Goal: Task Accomplishment & Management: Use online tool/utility

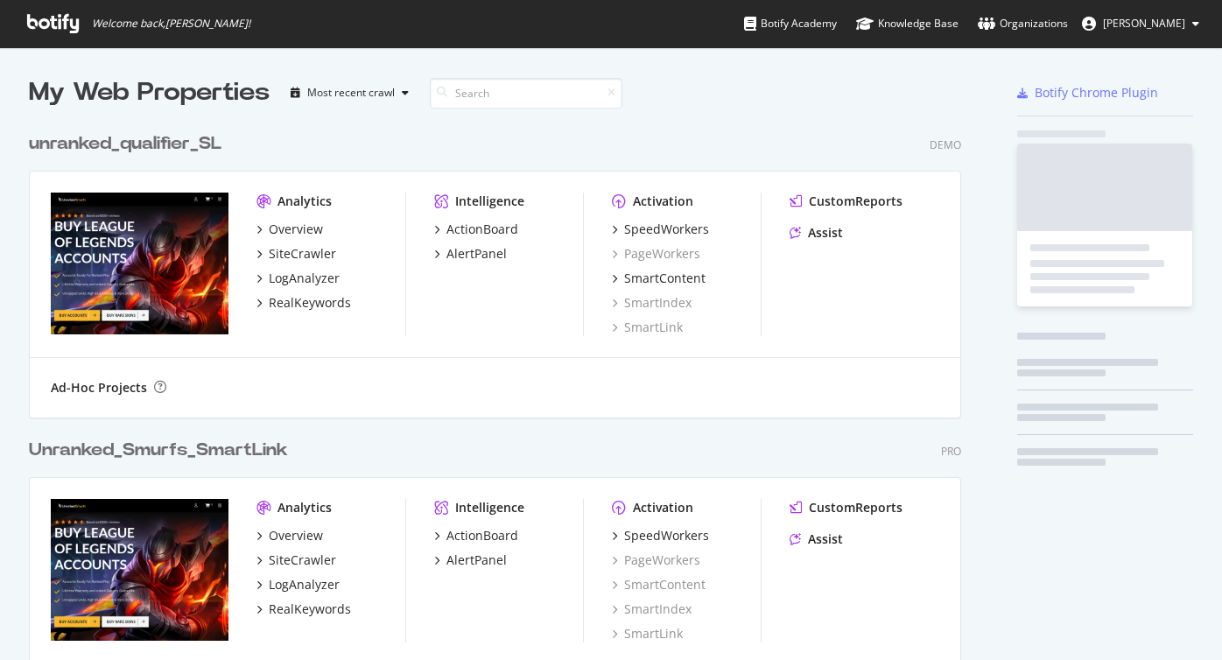
scroll to position [1863, 946]
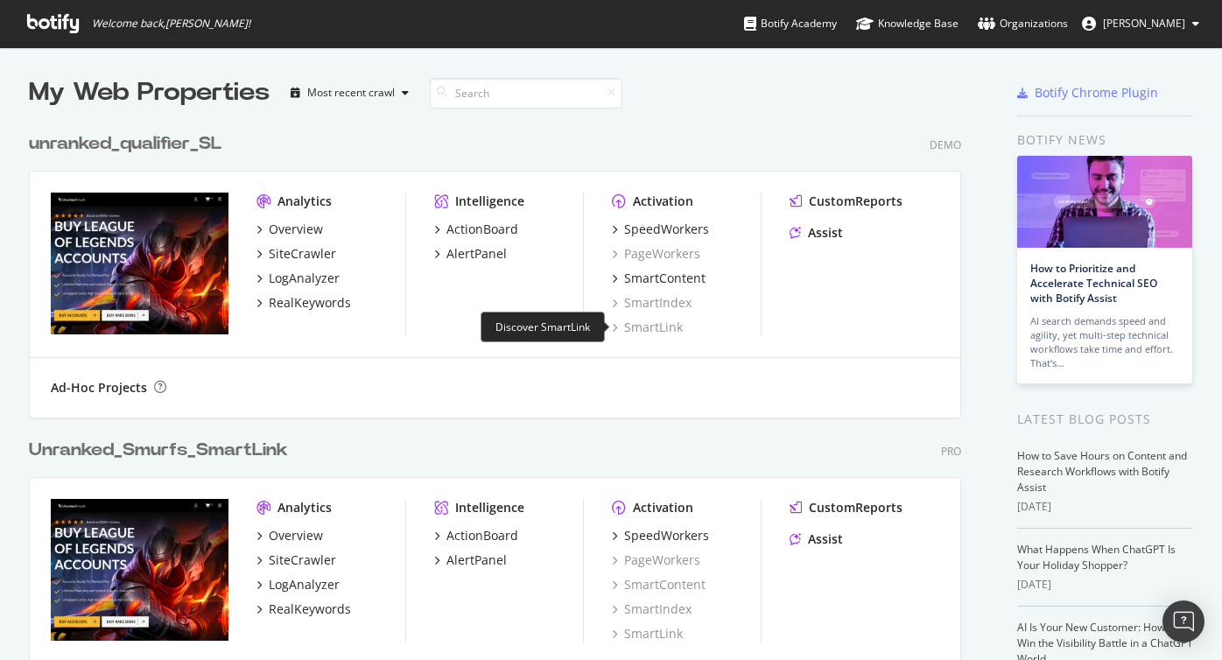
click at [650, 329] on div "SmartLink" at bounding box center [647, 328] width 71 height 18
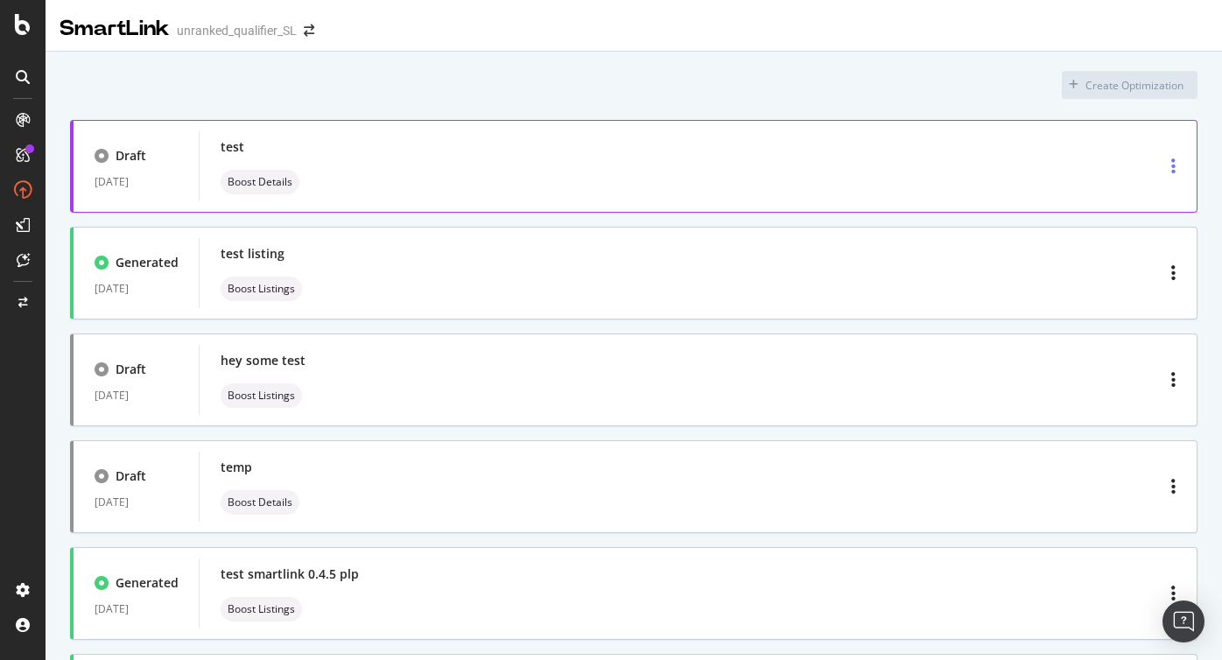
click at [1173, 170] on icon "button" at bounding box center [1173, 167] width 4 height 18
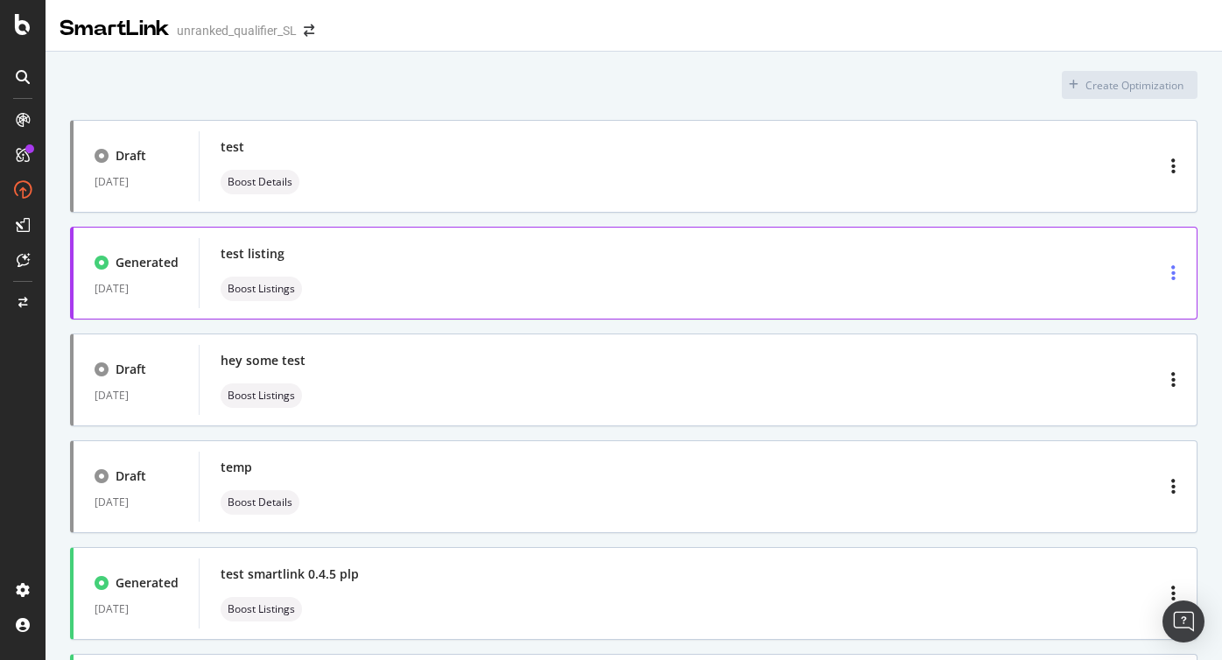
click at [1178, 278] on div "button" at bounding box center [1173, 273] width 18 height 32
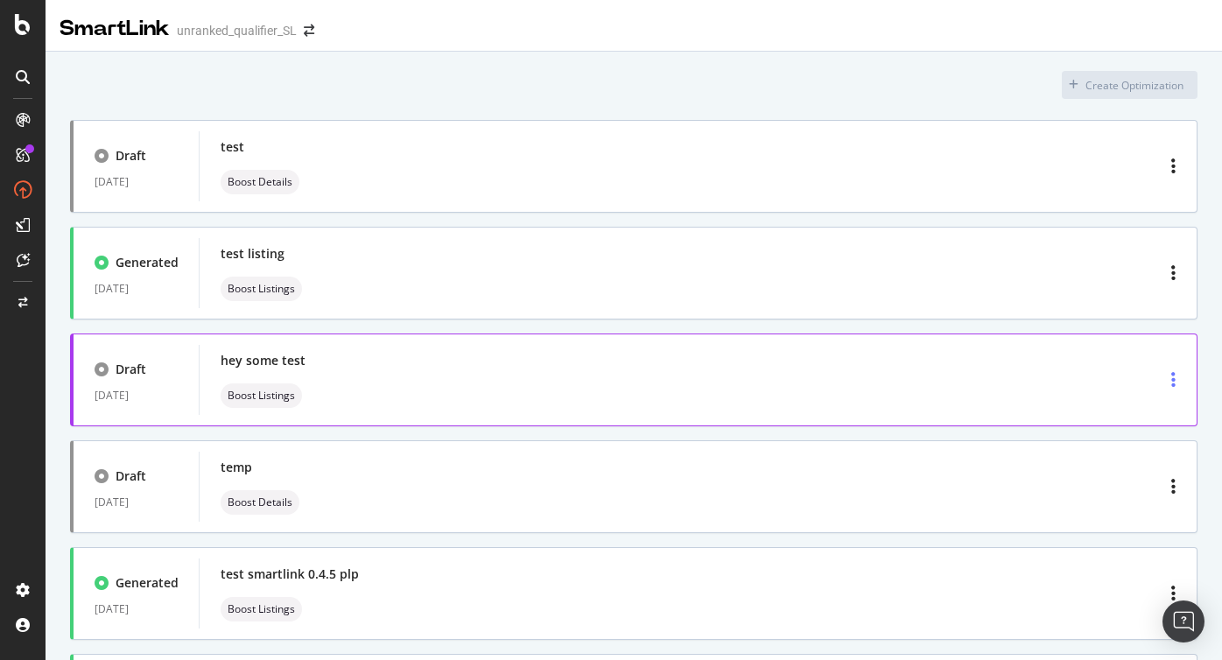
click at [1175, 380] on icon "button" at bounding box center [1173, 380] width 4 height 18
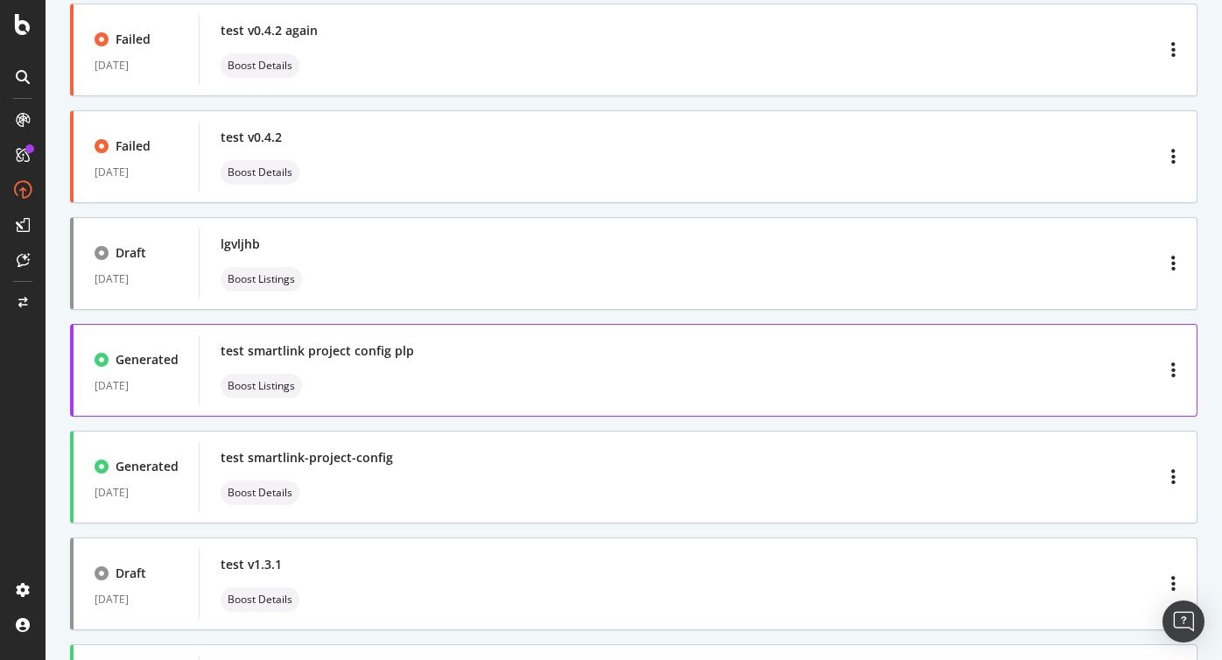
scroll to position [1937, 0]
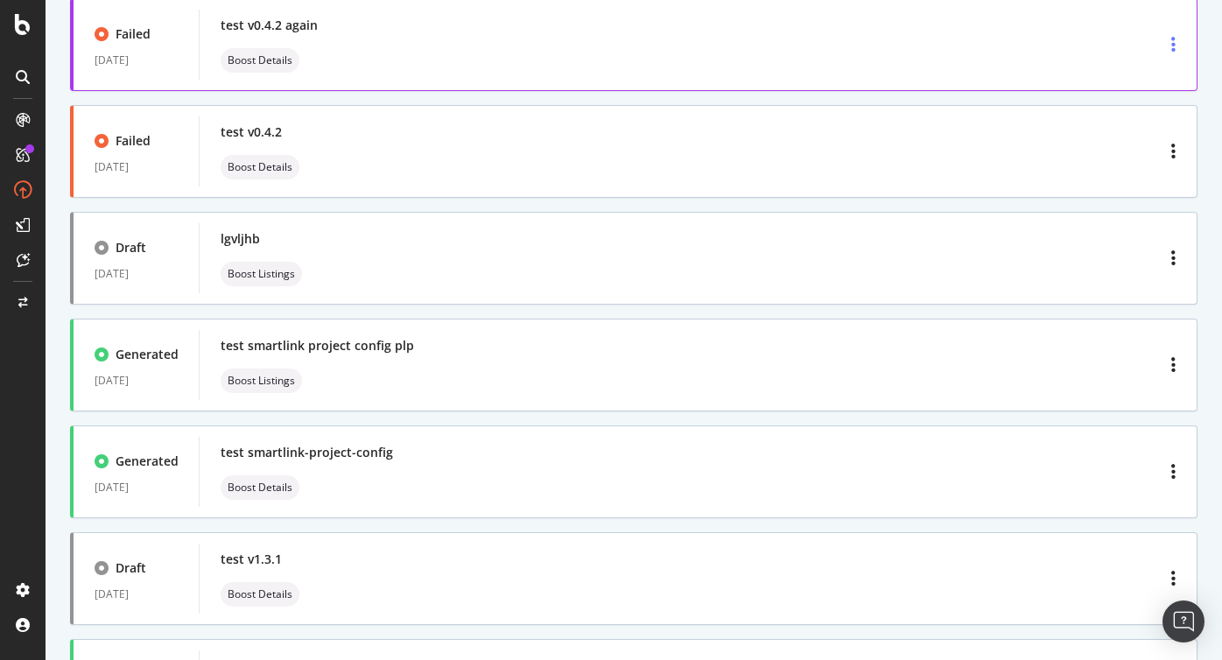
click at [1169, 54] on div "button" at bounding box center [1173, 45] width 18 height 32
click at [964, 43] on div "test v0.4.2 again Boost Details" at bounding box center [698, 45] width 955 height 56
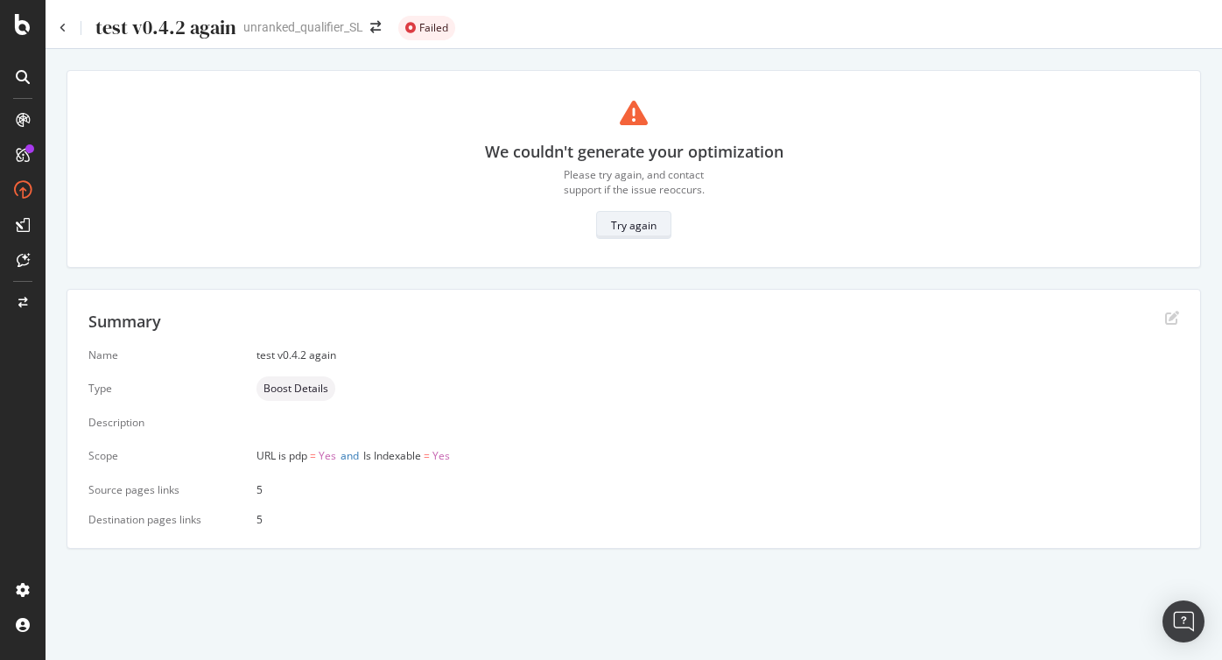
click at [642, 228] on div "Try again" at bounding box center [634, 225] width 46 height 15
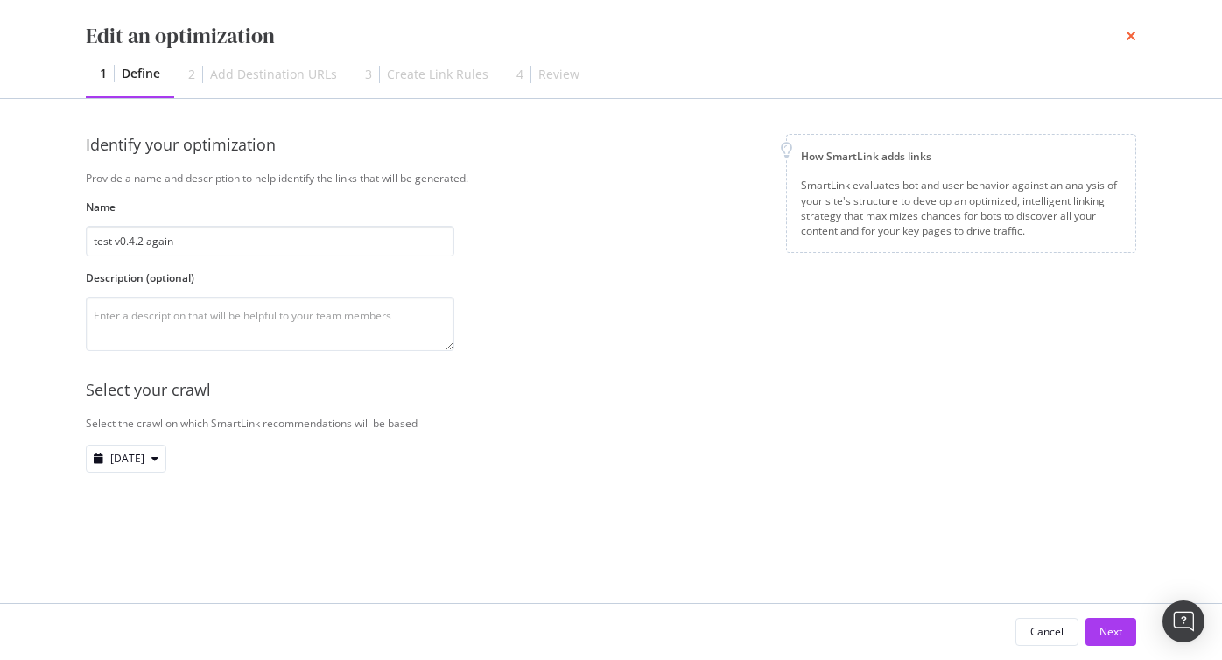
click at [1132, 30] on icon "times" at bounding box center [1131, 36] width 11 height 14
